Goal: Task Accomplishment & Management: Use online tool/utility

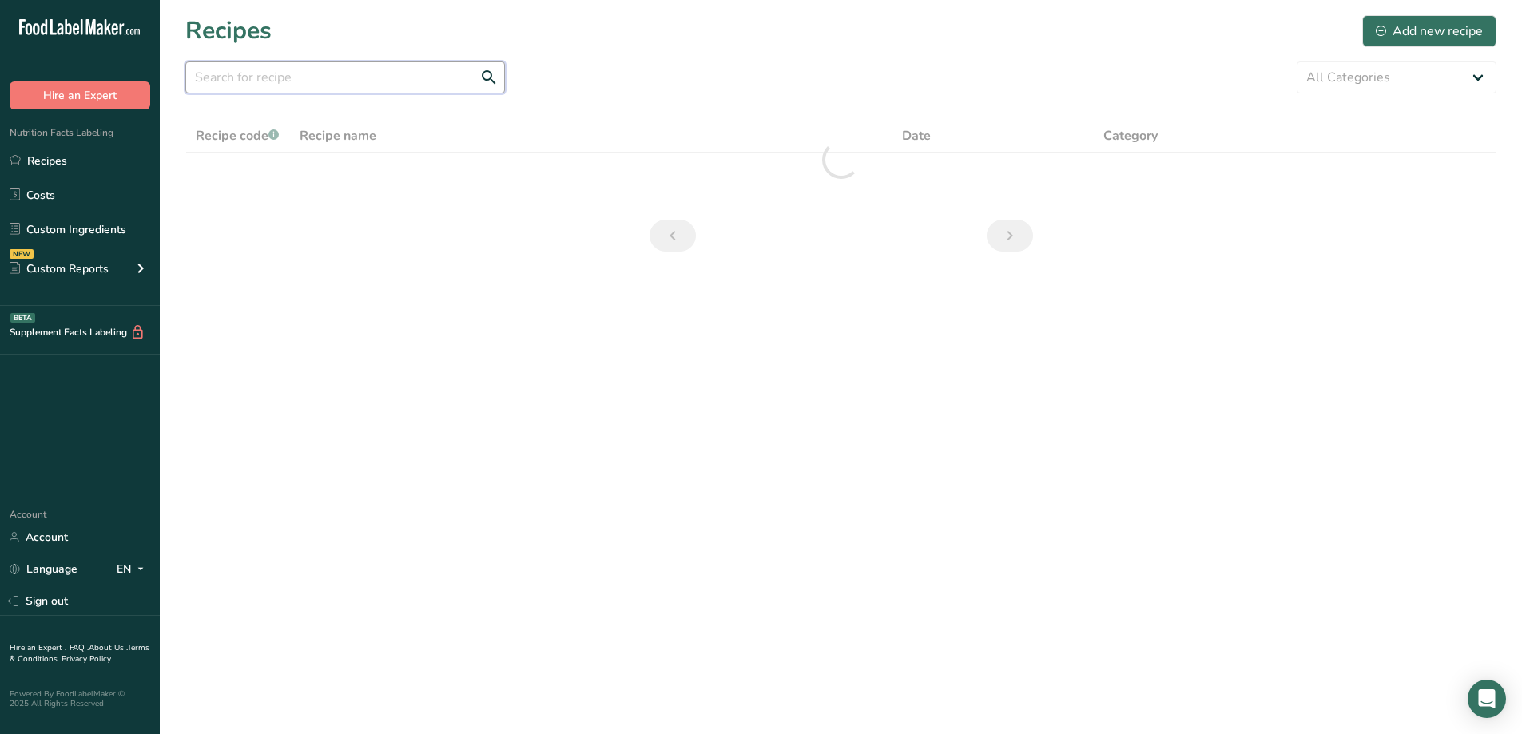
click at [376, 70] on input "text" at bounding box center [345, 78] width 320 height 32
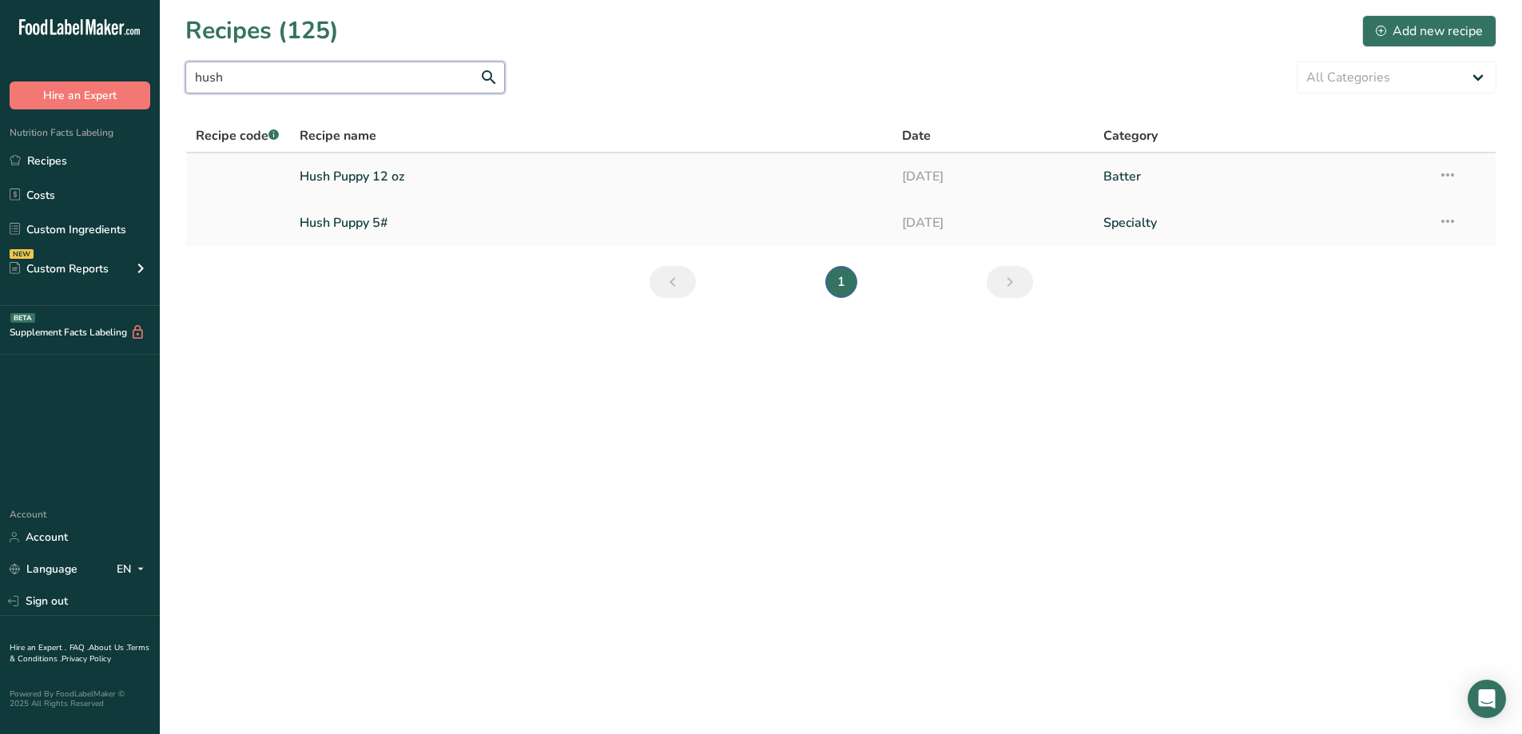
type input "hush"
click at [391, 179] on link "Hush Puppy 12 oz" at bounding box center [592, 177] width 584 height 34
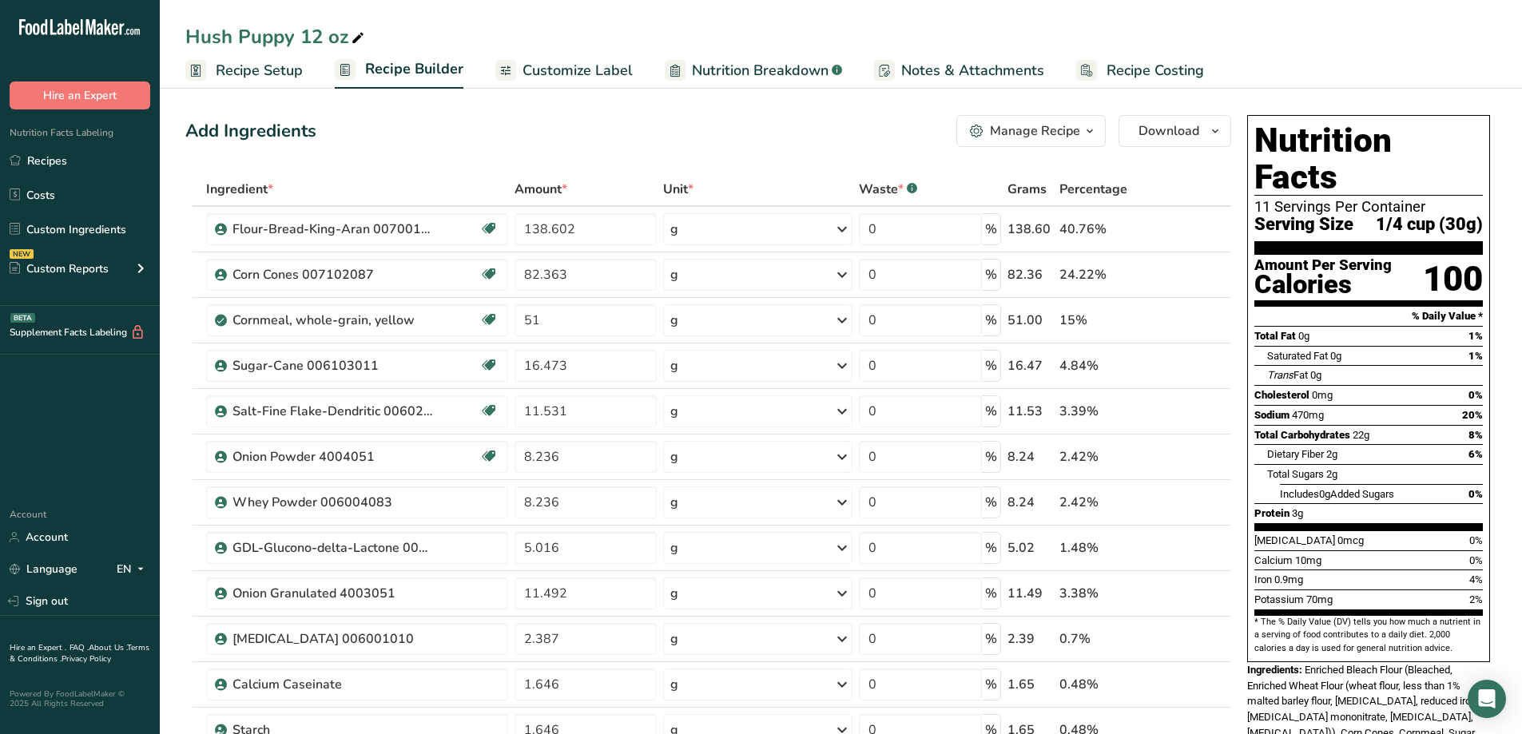
click at [1101, 133] on button "Manage Recipe" at bounding box center [1030, 131] width 149 height 32
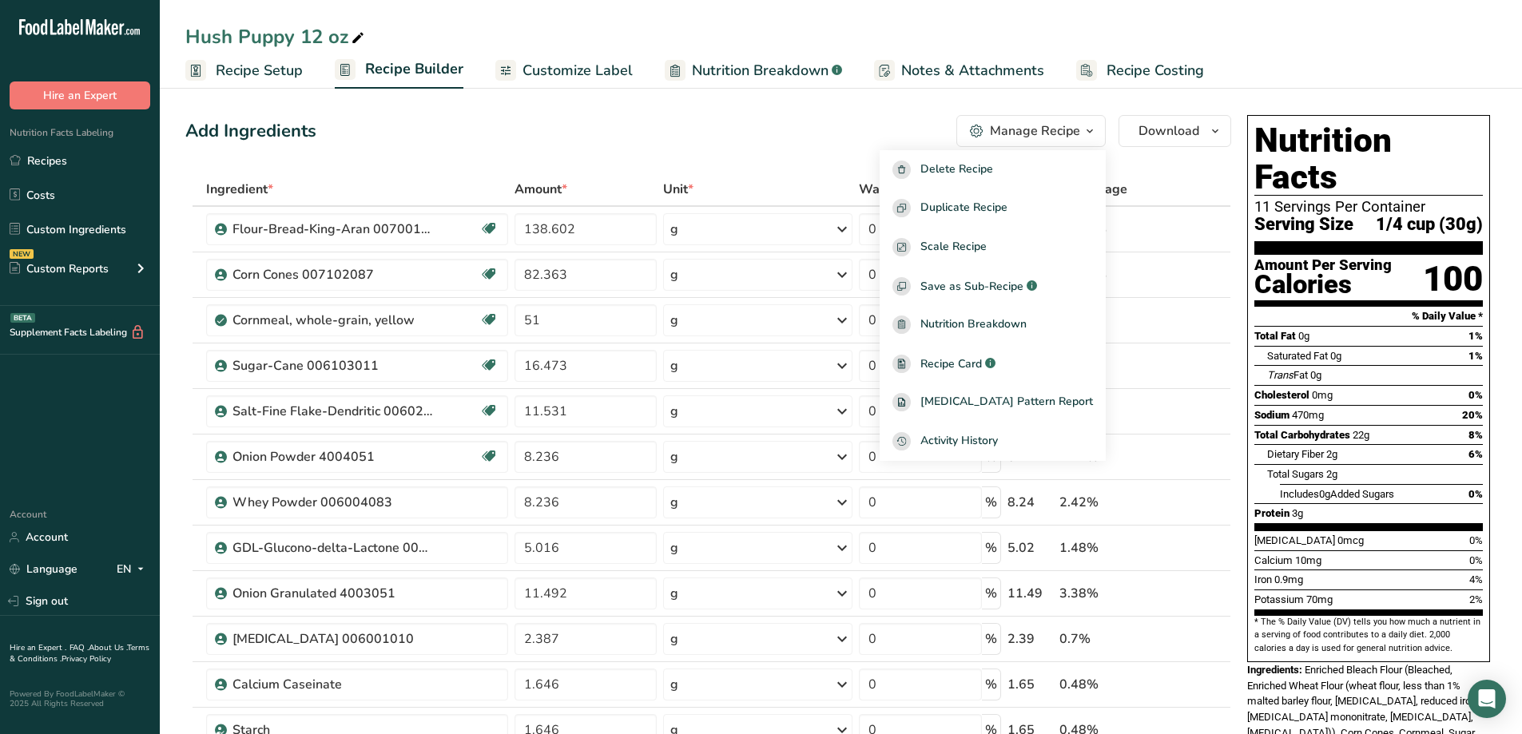
click at [838, 140] on div "Add Ingredients Manage Recipe Delete Recipe Duplicate Recipe Scale Recipe Save …" at bounding box center [708, 131] width 1046 height 32
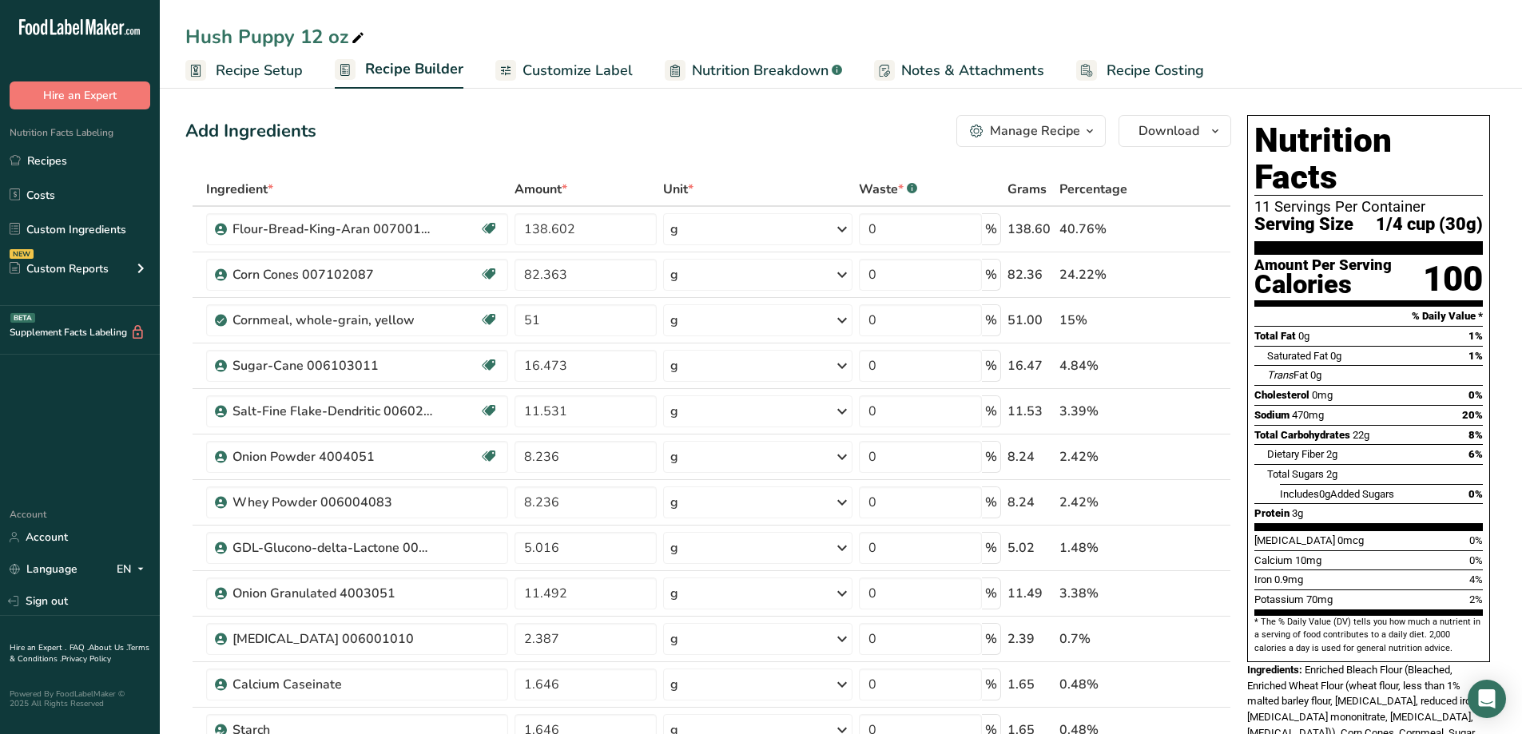
click at [1074, 133] on div "Manage Recipe" at bounding box center [1035, 130] width 90 height 19
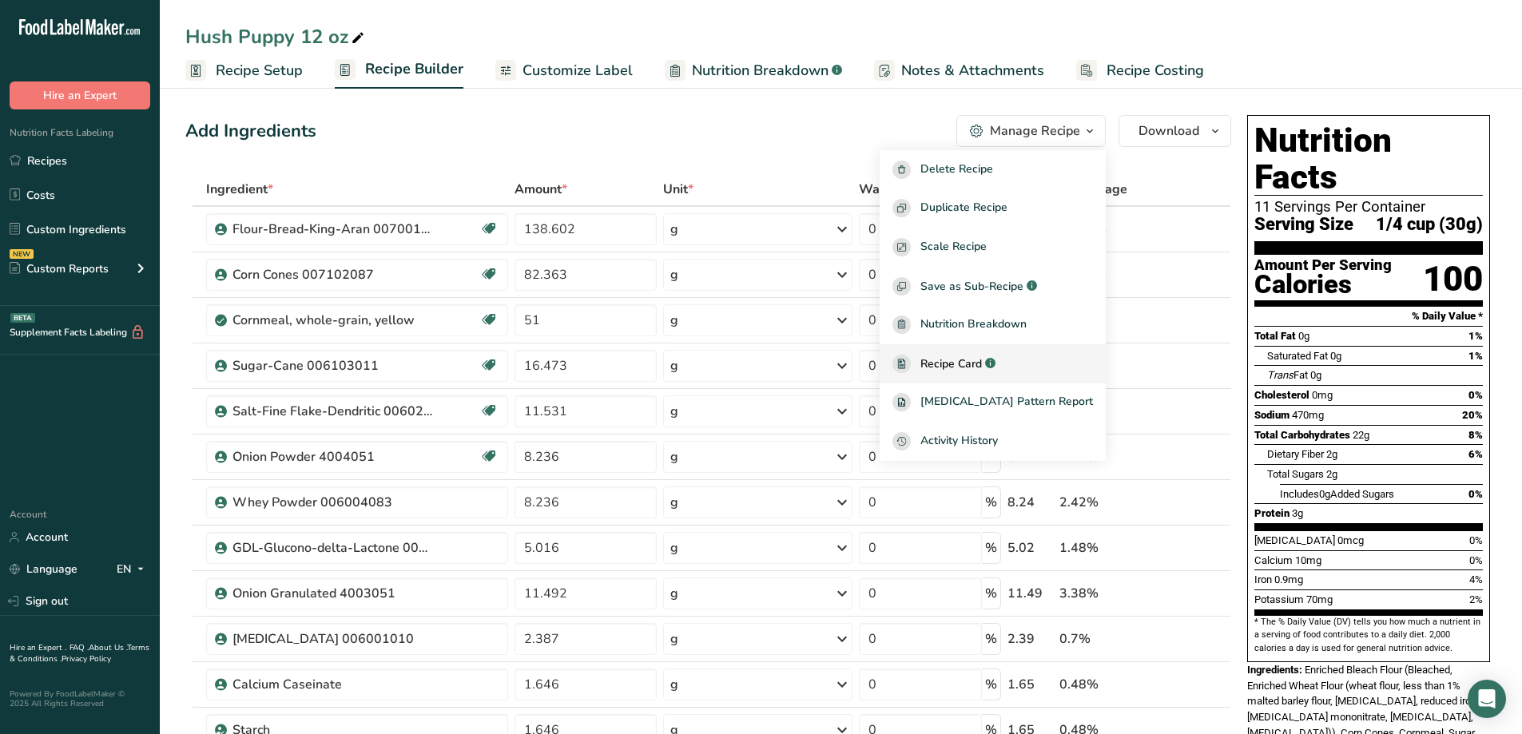
click at [982, 364] on span "Recipe Card" at bounding box center [951, 364] width 62 height 17
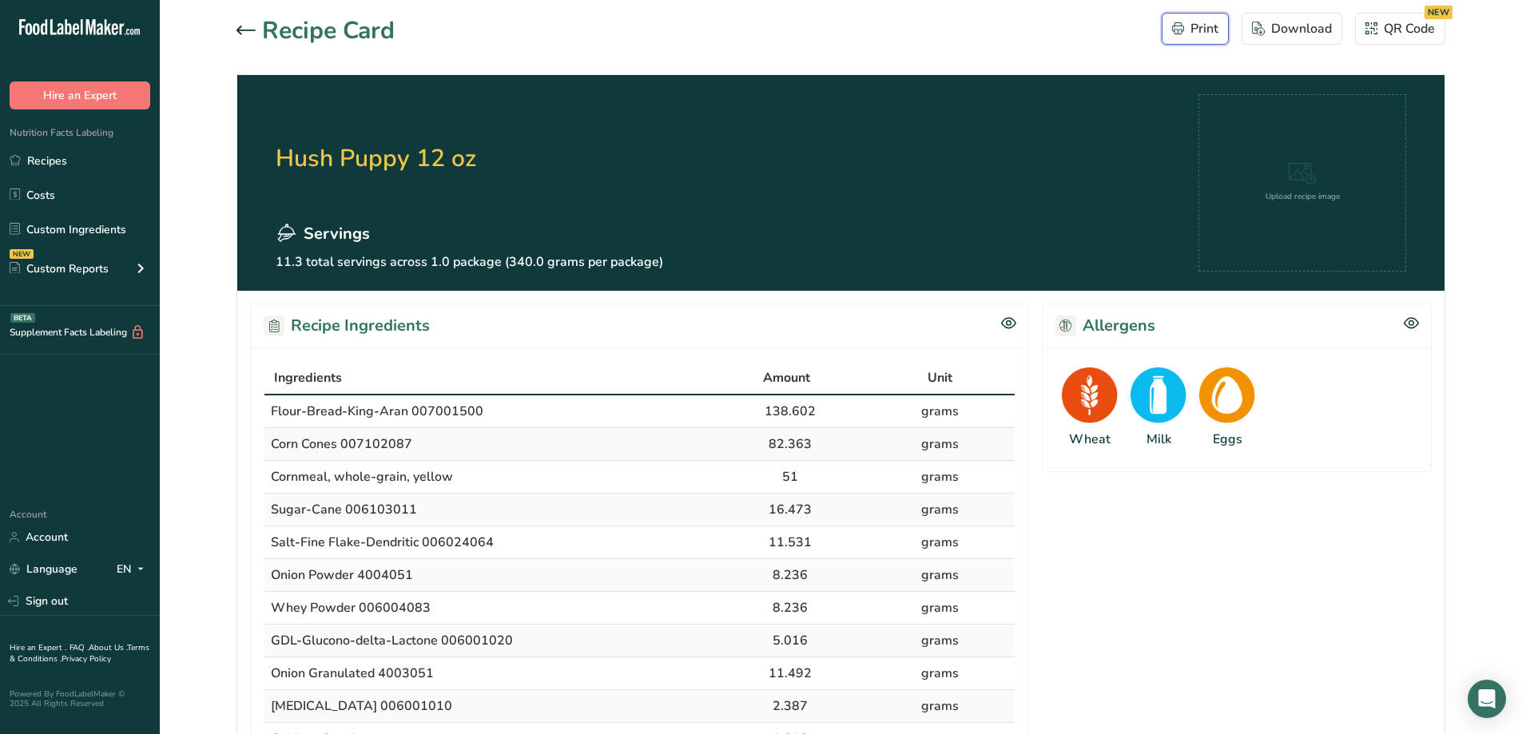
click at [1185, 30] on div "Print" at bounding box center [1195, 28] width 46 height 19
